Goal: Task Accomplishment & Management: Manage account settings

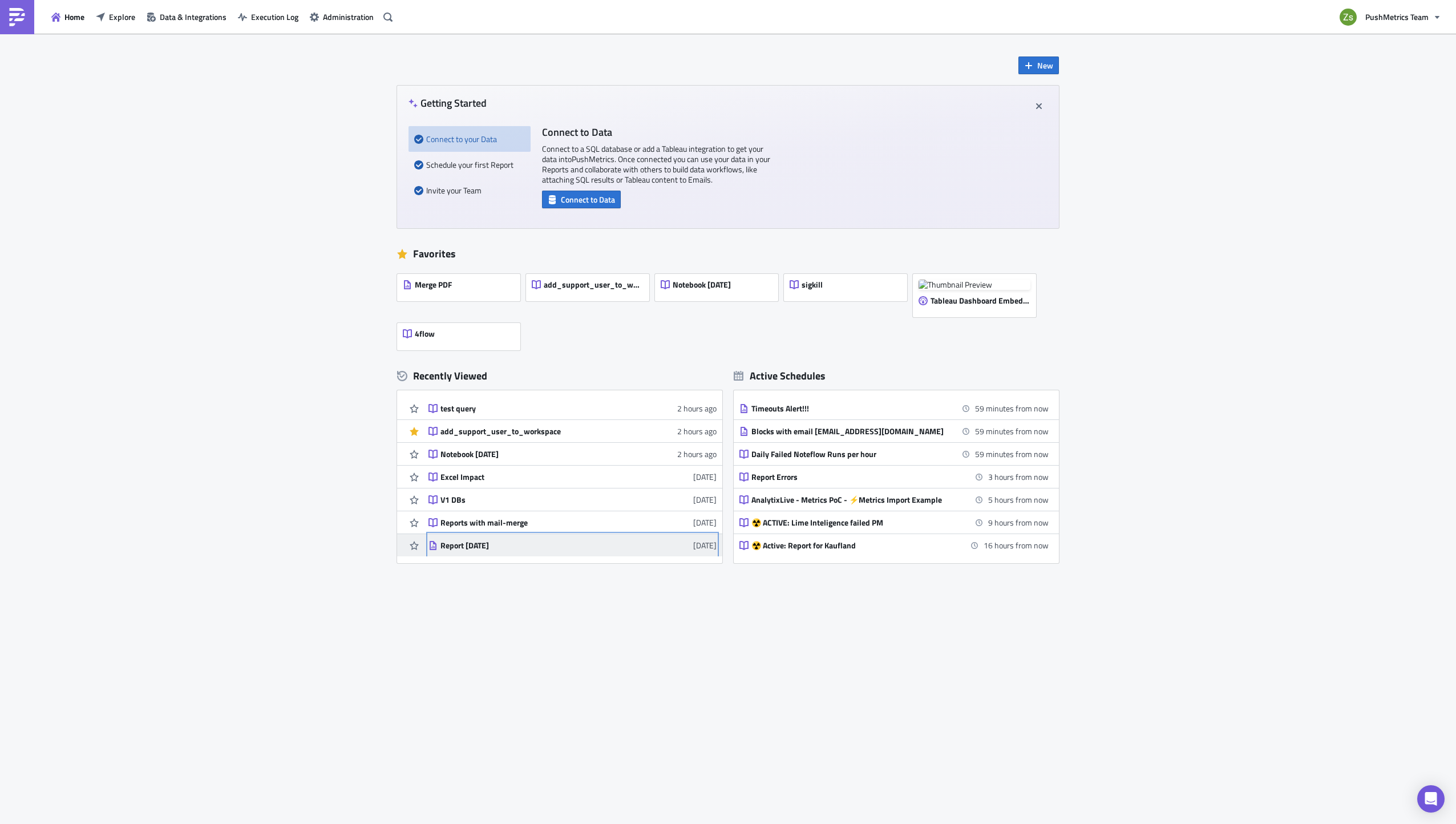
click at [493, 547] on div "Report [DATE]" at bounding box center [540, 546] width 200 height 10
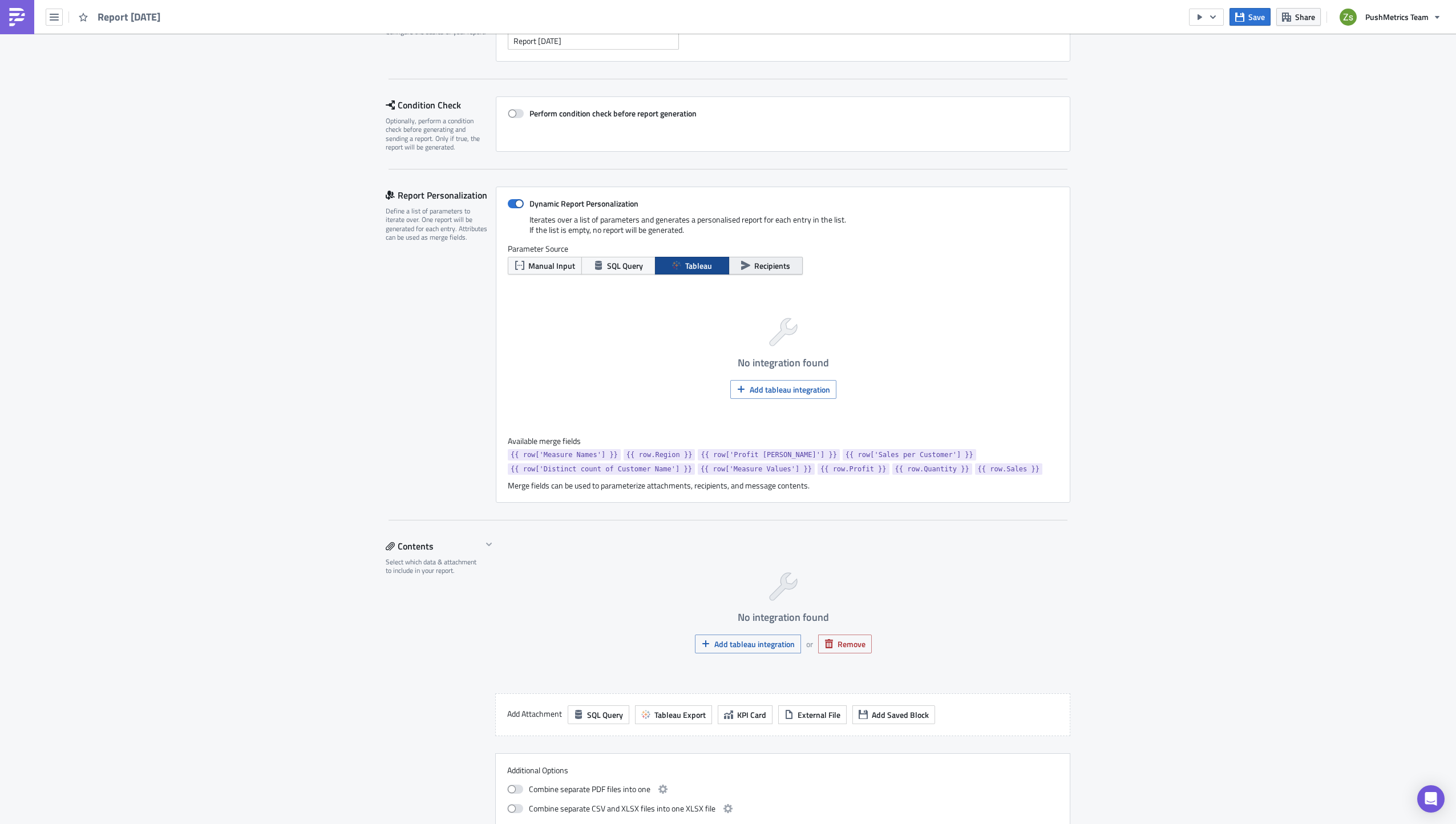
scroll to position [114, 0]
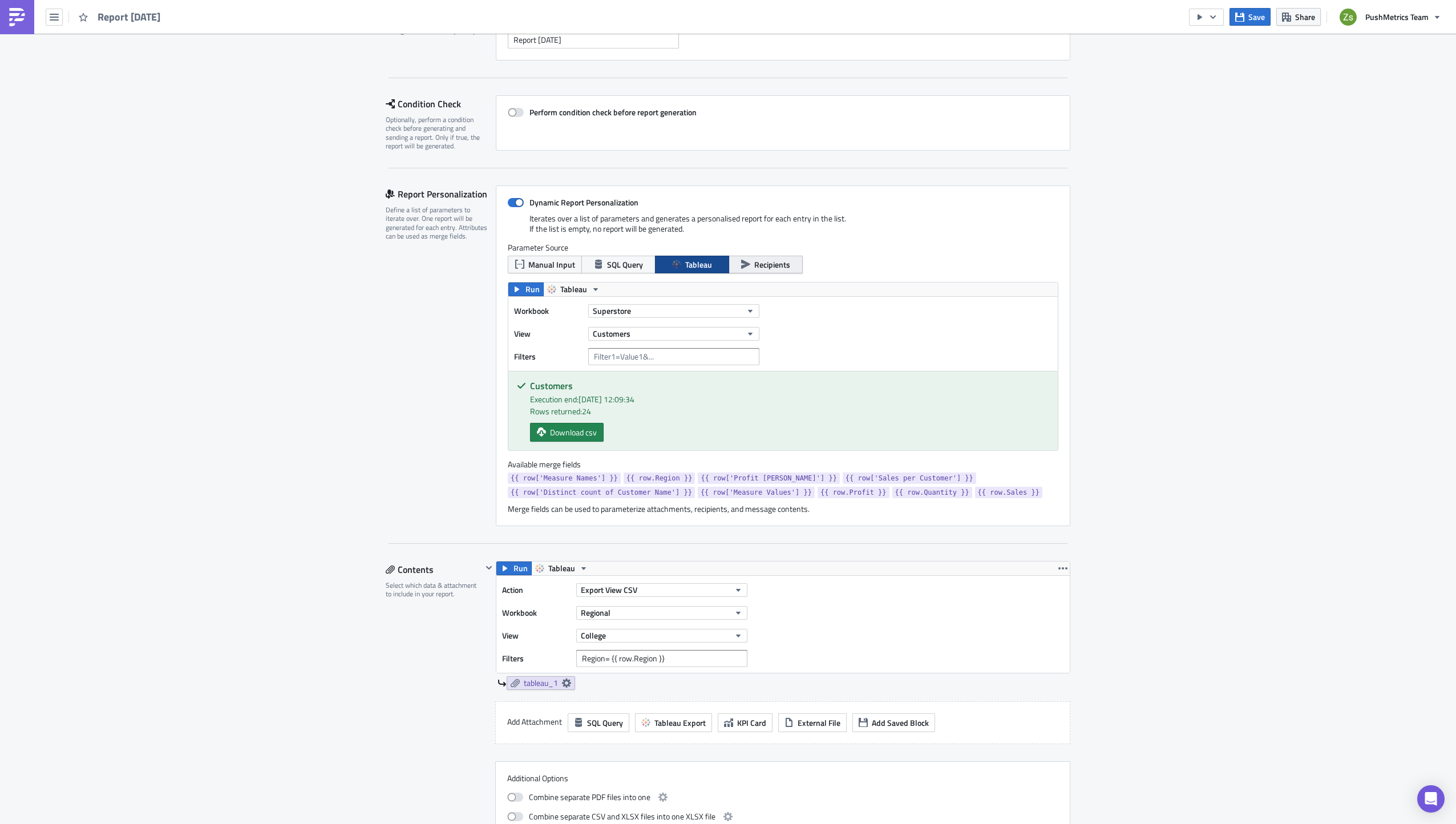
click at [767, 264] on span "Recipients" at bounding box center [772, 264] width 36 height 12
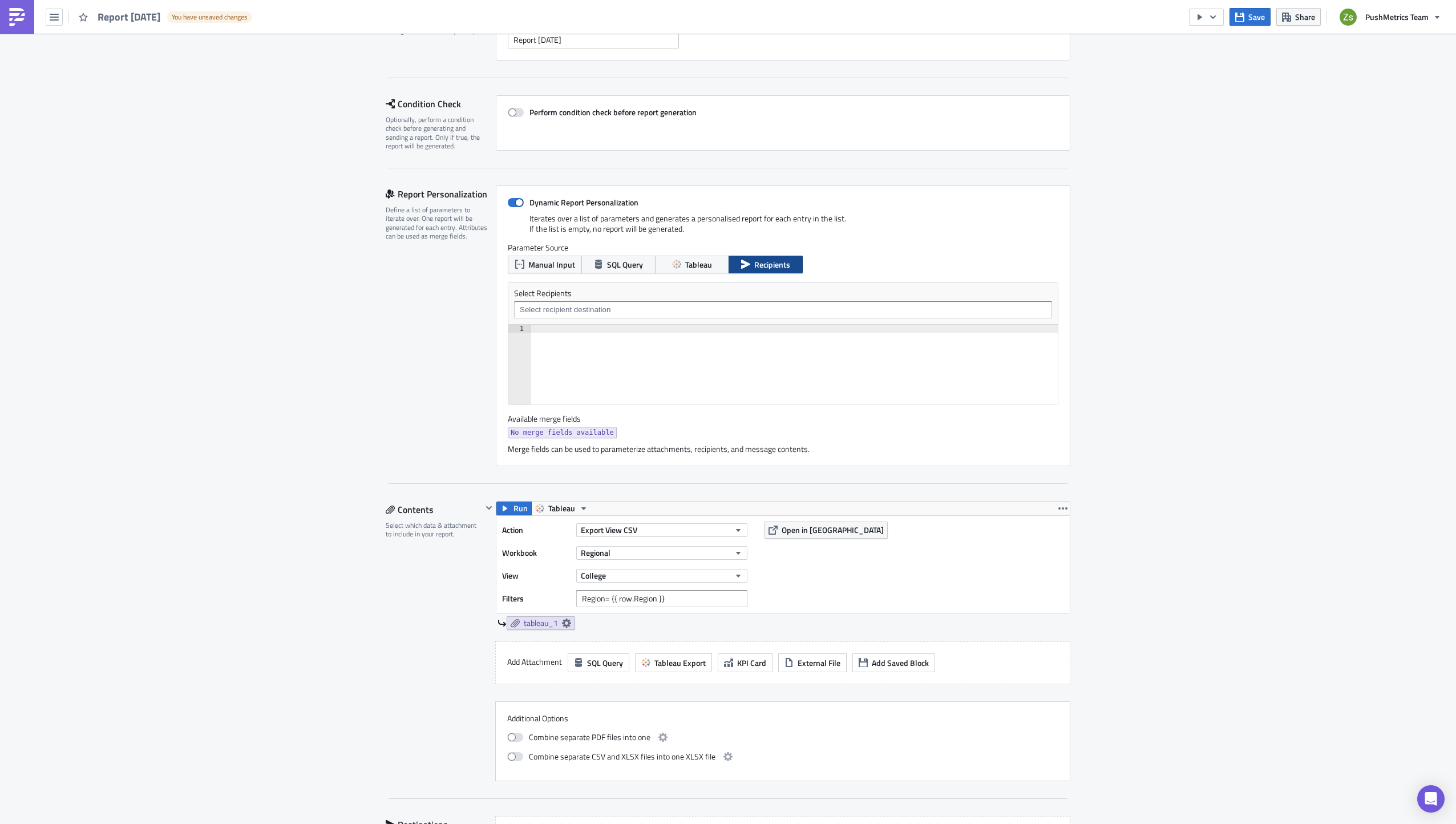
click at [727, 307] on input at bounding box center [783, 310] width 531 height 12
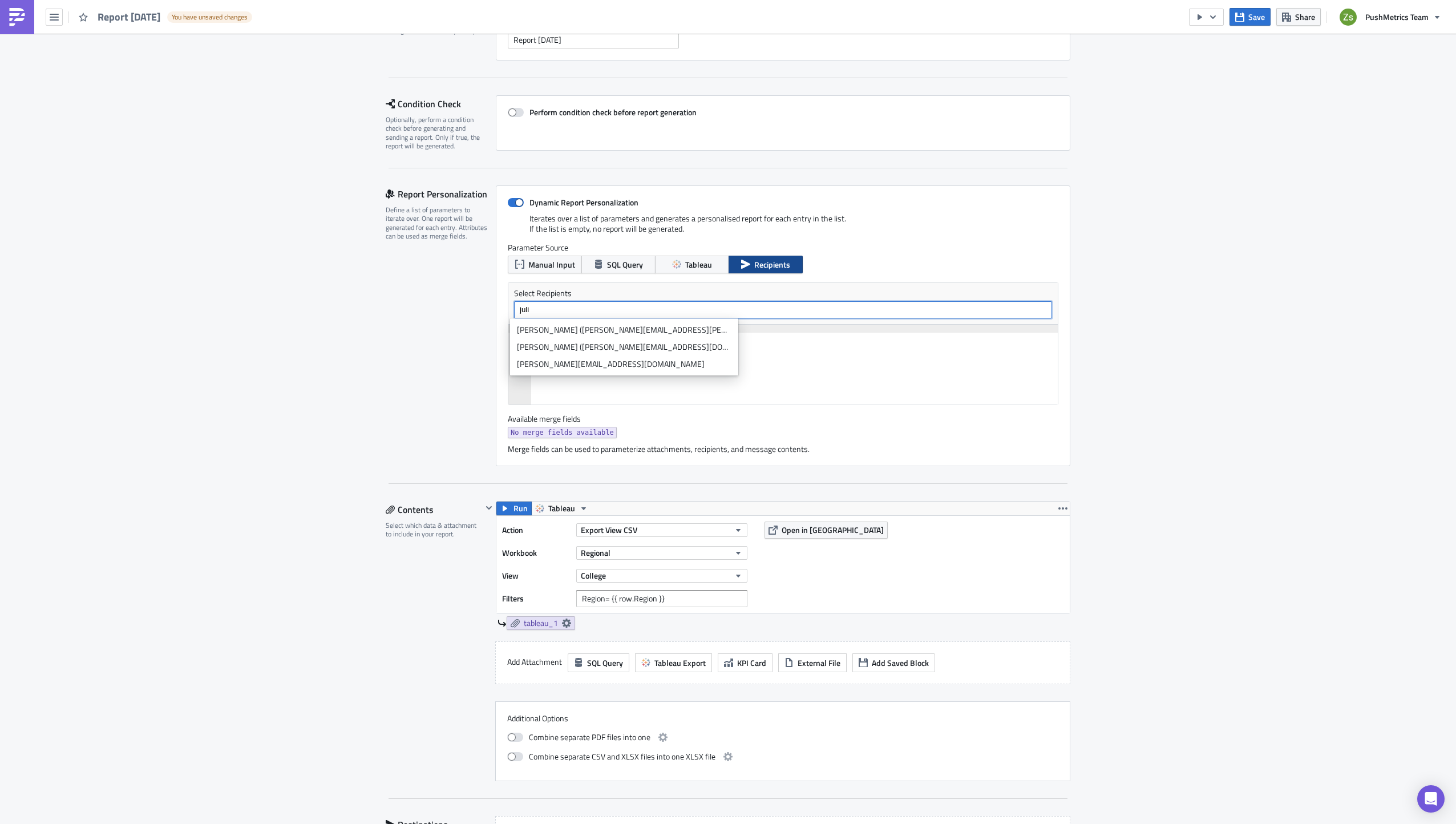
type input "juli"
